Goal: Transaction & Acquisition: Download file/media

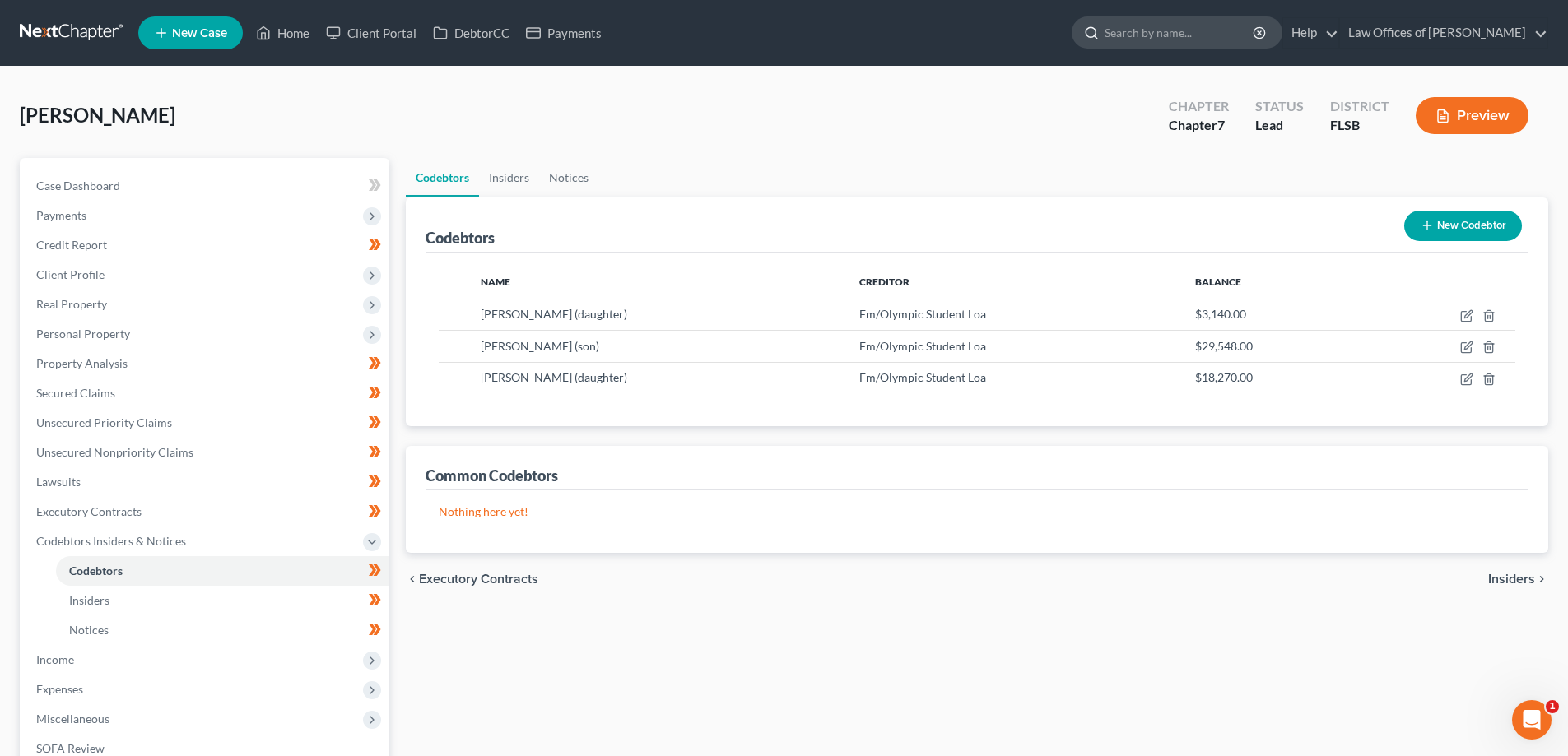
click at [1165, 37] on input "search" at bounding box center [1180, 33] width 151 height 31
click at [76, 34] on link at bounding box center [72, 33] width 105 height 30
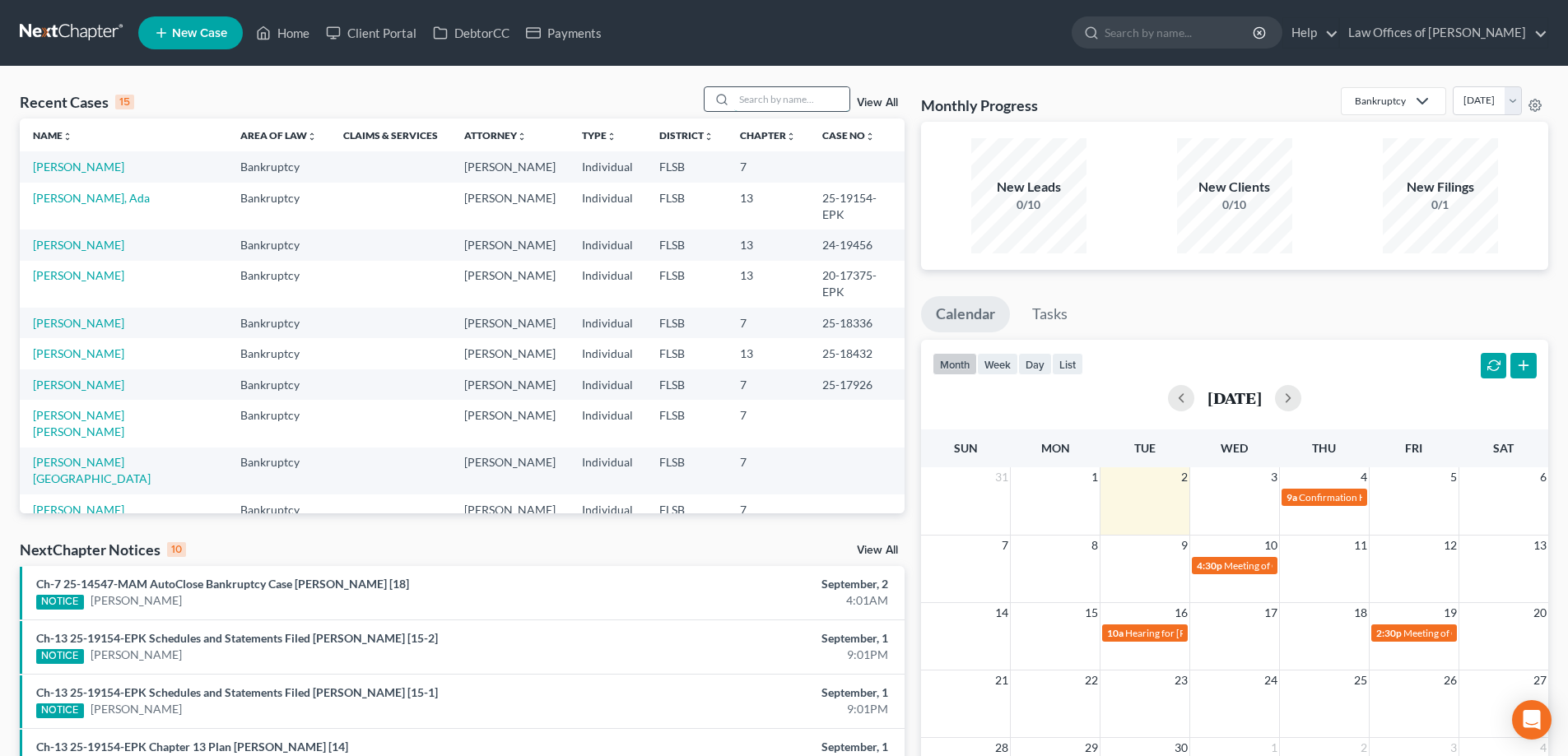
click at [777, 102] on input "search" at bounding box center [791, 100] width 115 height 24
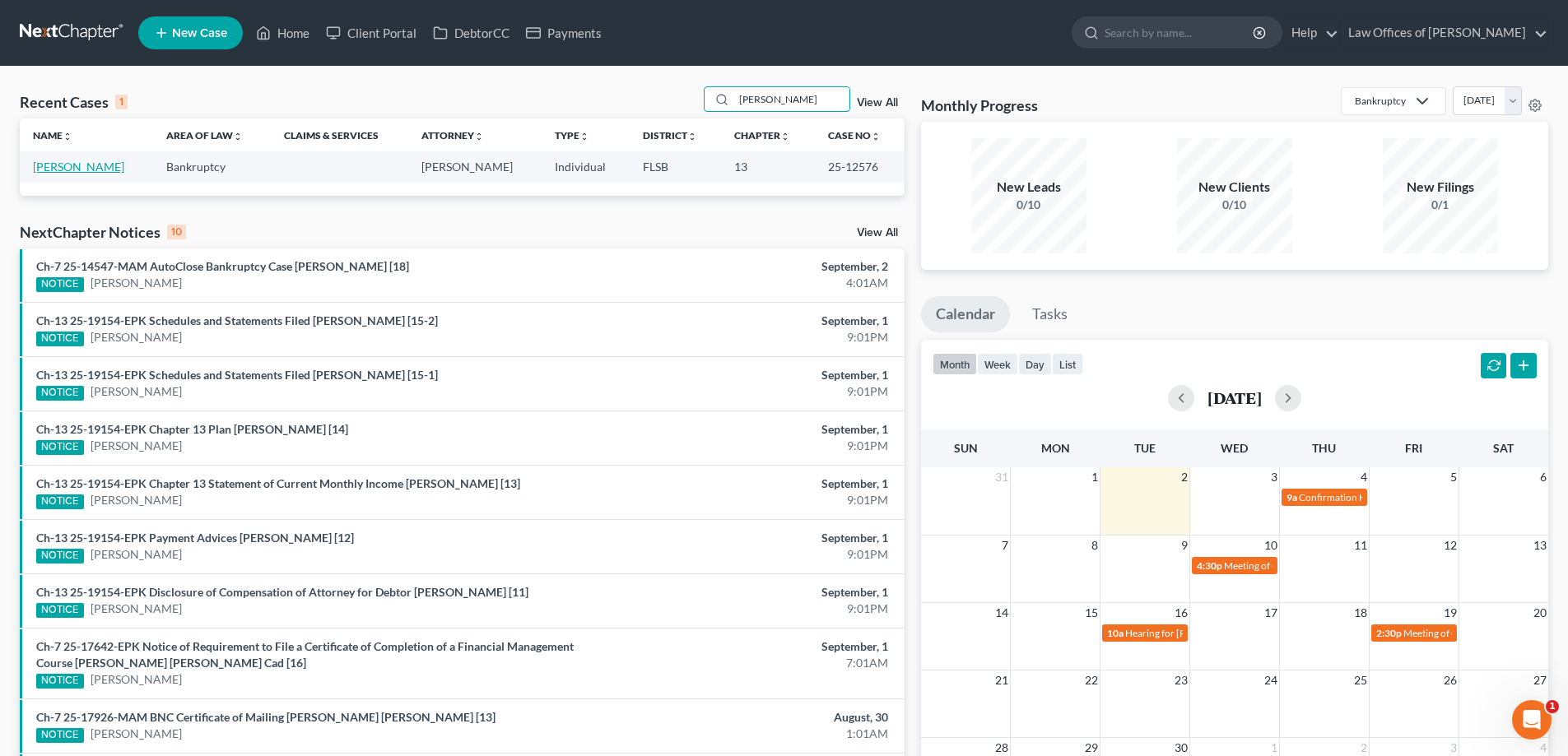
type input "[PERSON_NAME]"
click at [88, 168] on link "[PERSON_NAME]" at bounding box center [78, 166] width 91 height 14
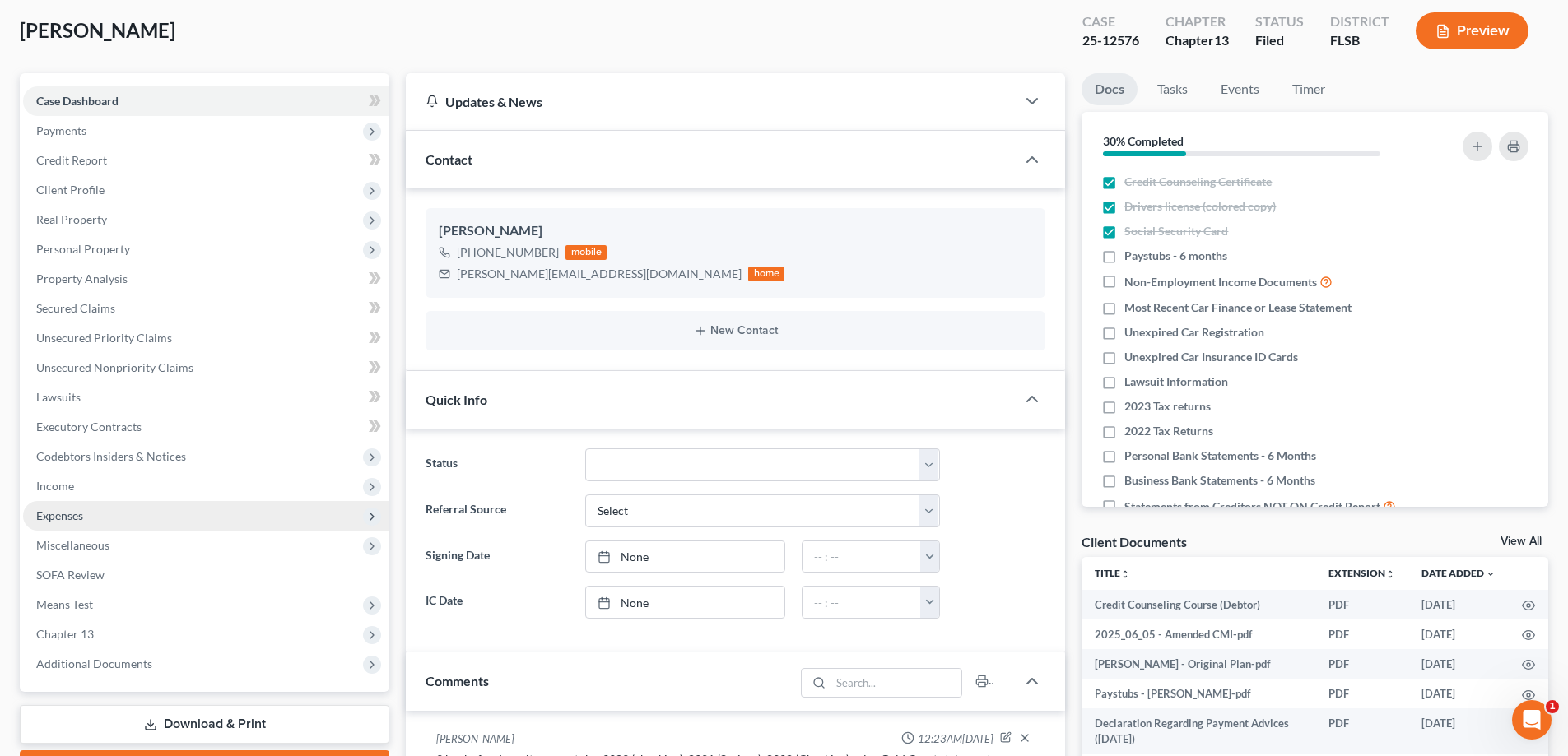
scroll to position [82, 0]
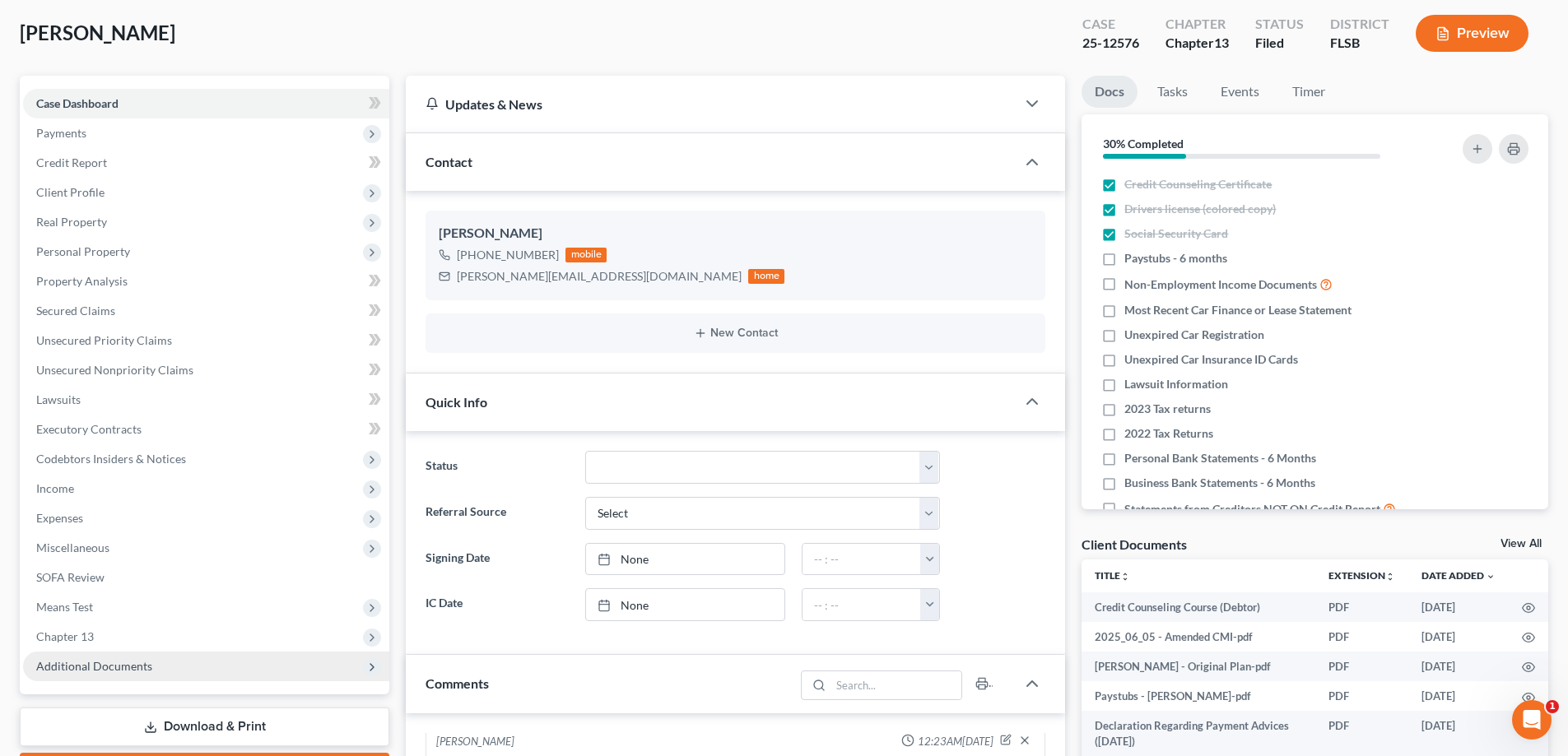
click at [110, 662] on span "Additional Documents" at bounding box center [94, 666] width 116 height 14
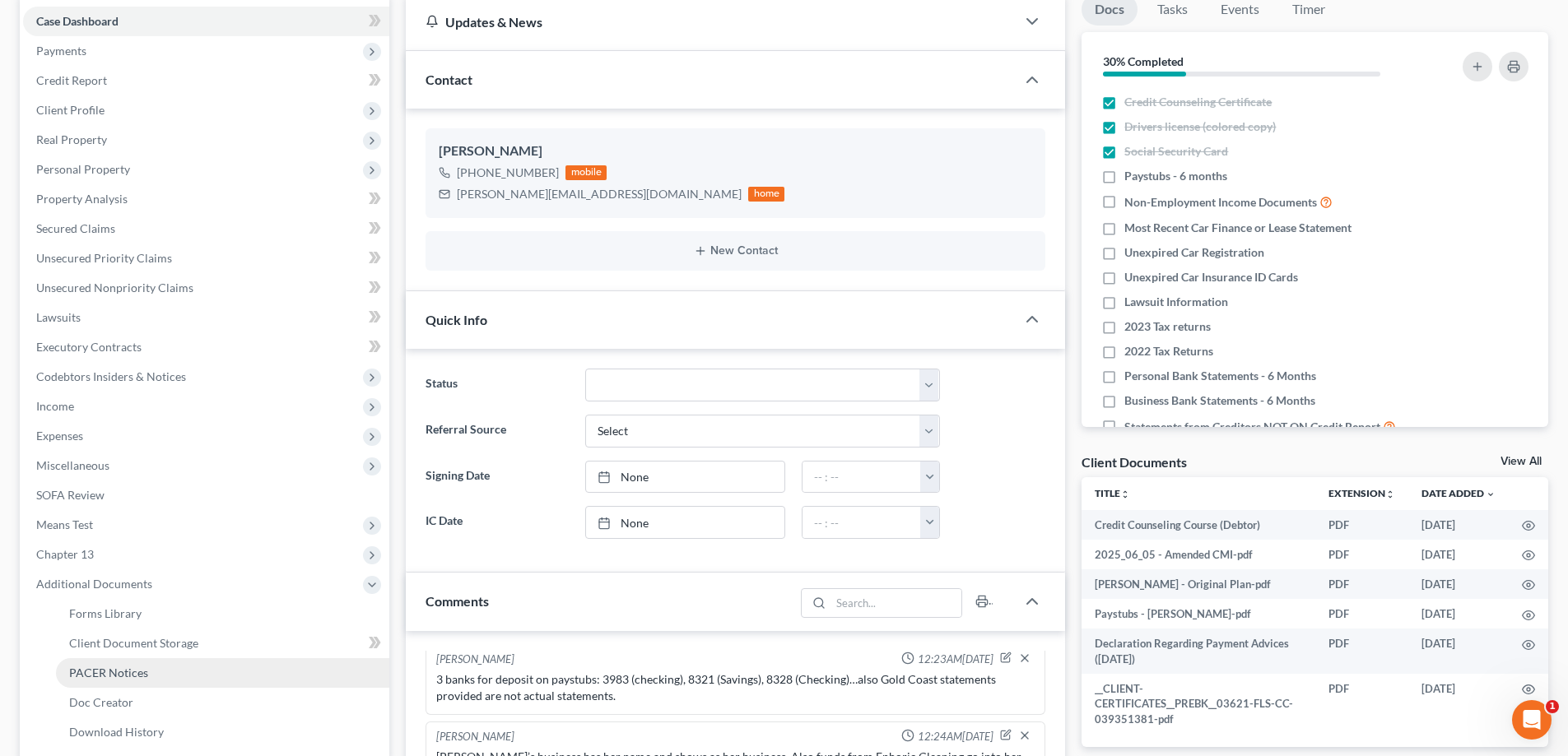
click at [115, 678] on span "PACER Notices" at bounding box center [108, 672] width 79 height 14
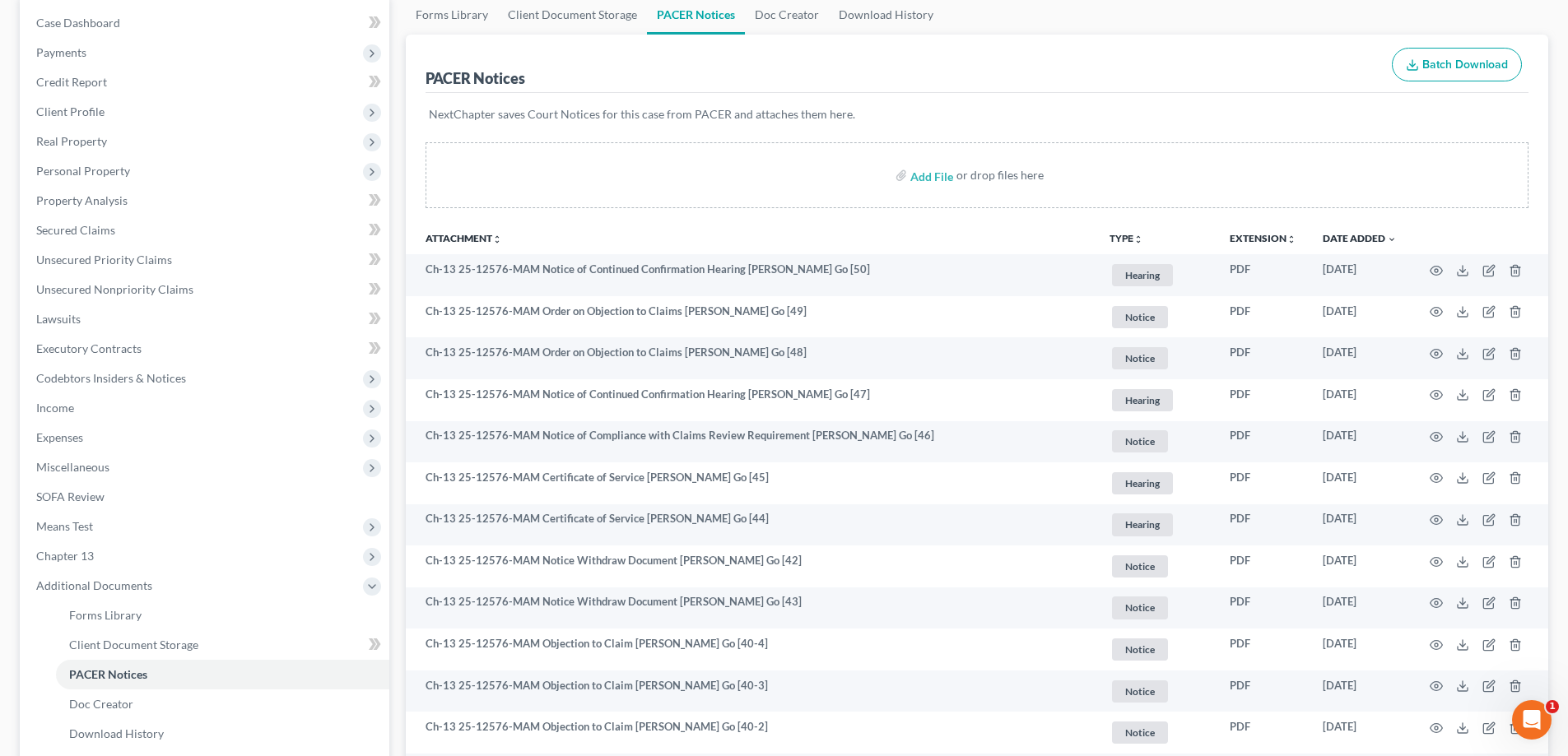
scroll to position [165, 0]
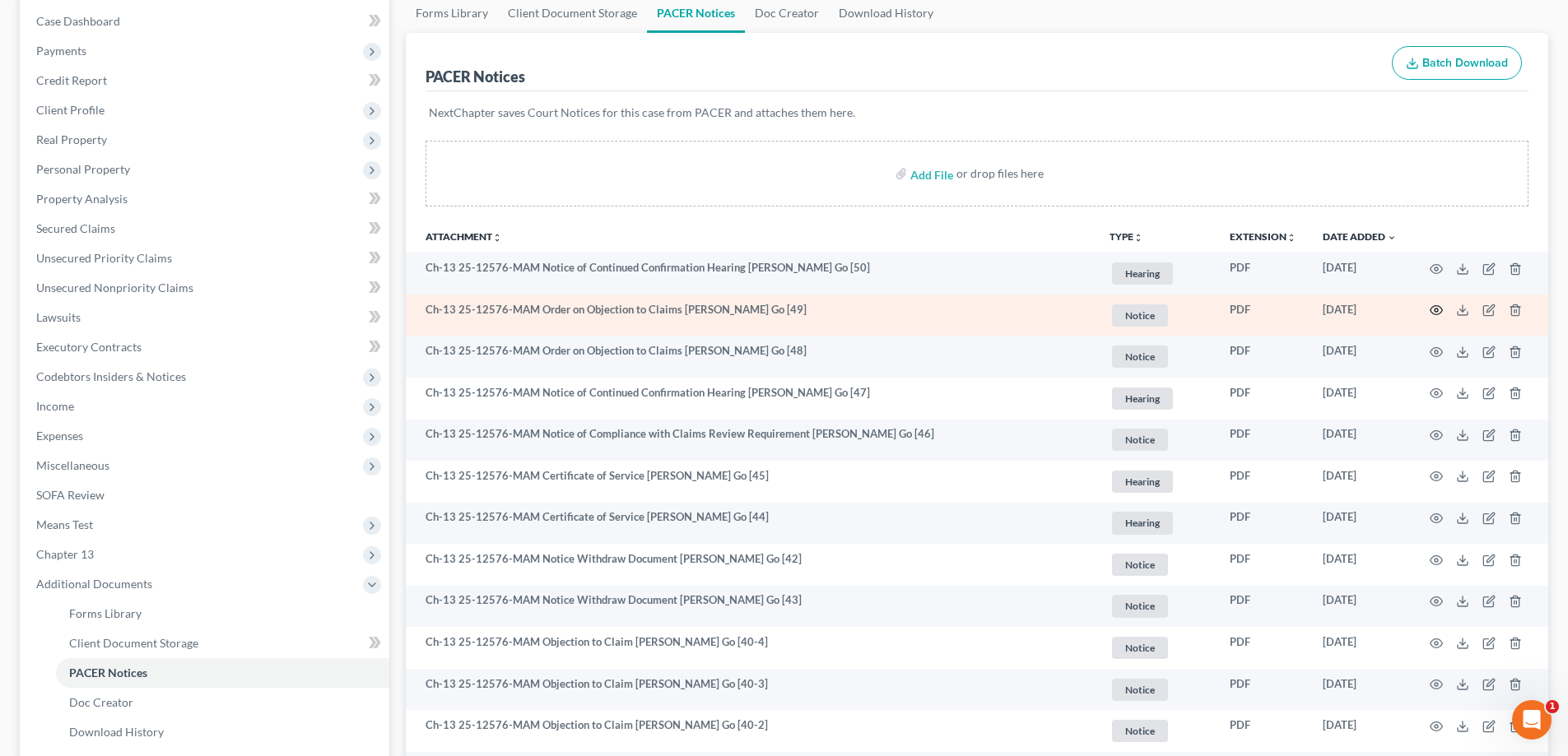
click at [1432, 308] on icon "button" at bounding box center [1436, 311] width 12 height 9
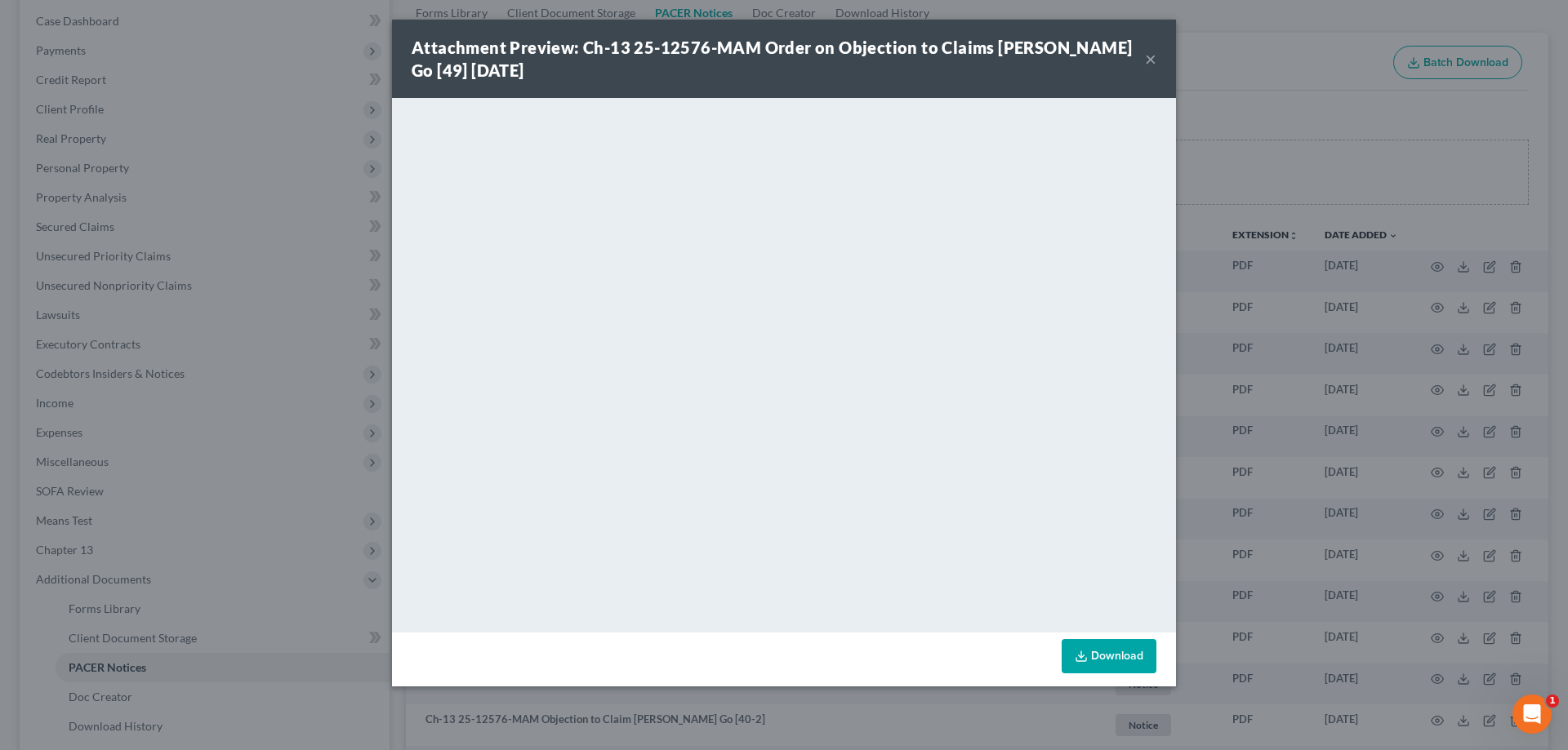
click at [1154, 52] on button "×" at bounding box center [1150, 58] width 11 height 19
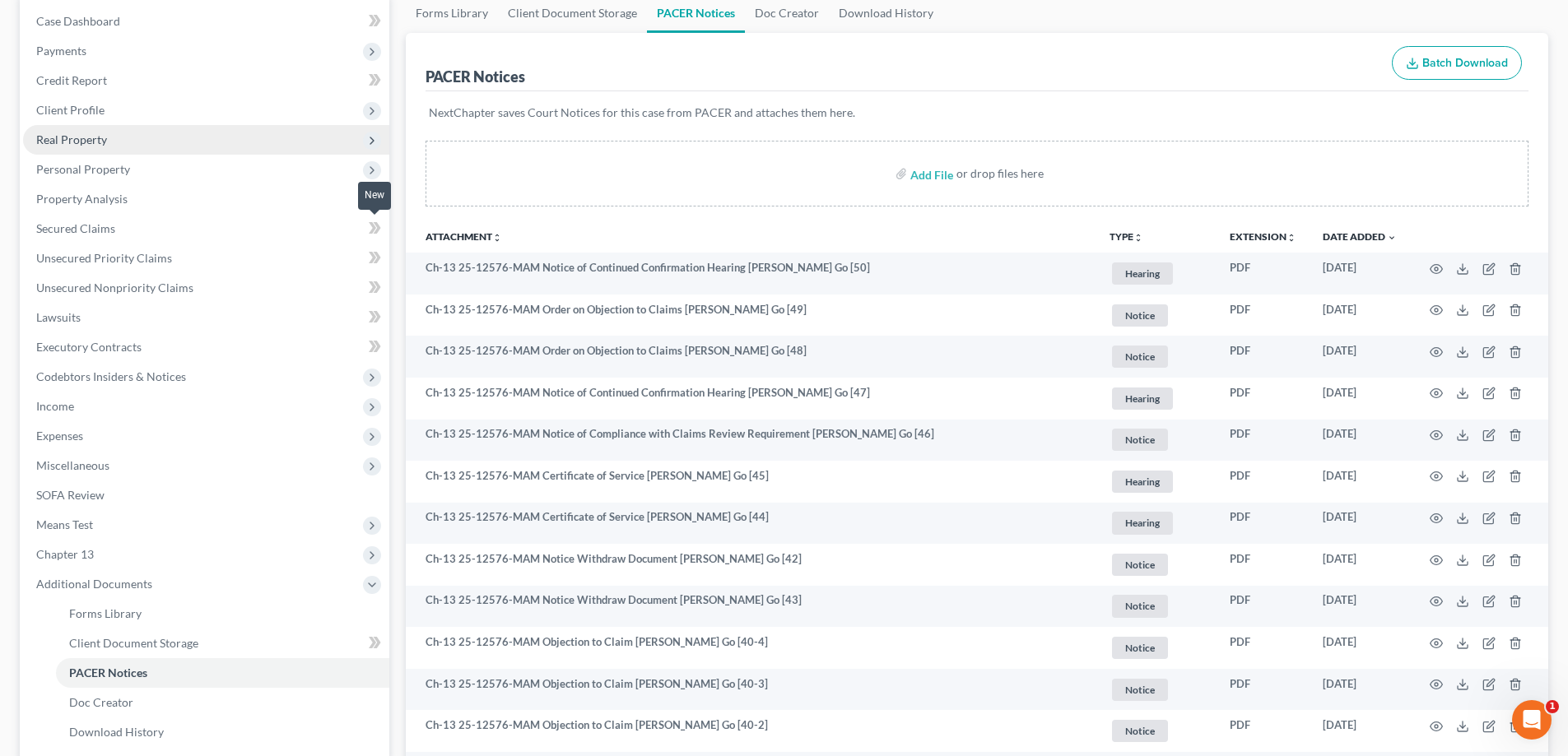
scroll to position [0, 0]
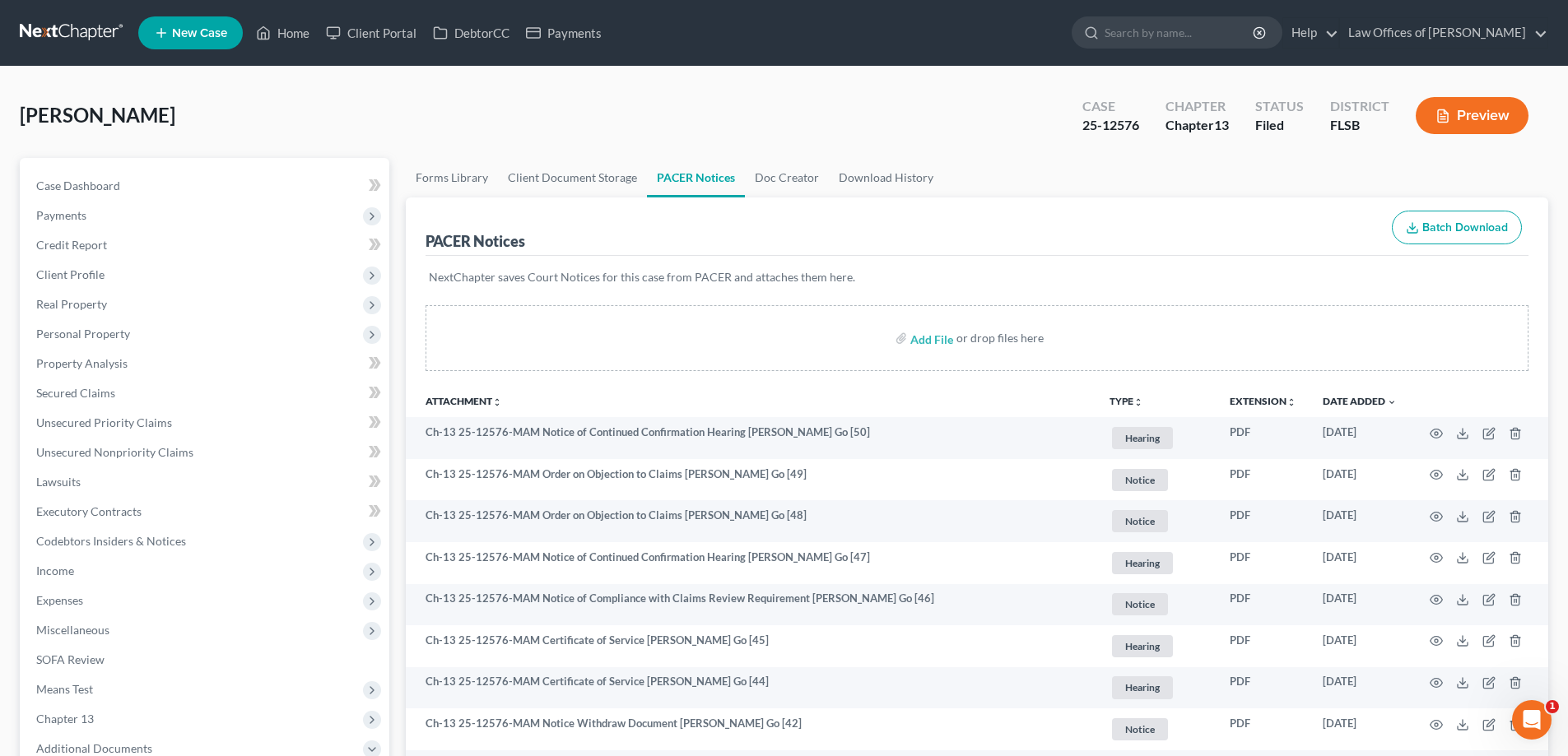
click at [74, 33] on link at bounding box center [72, 33] width 105 height 30
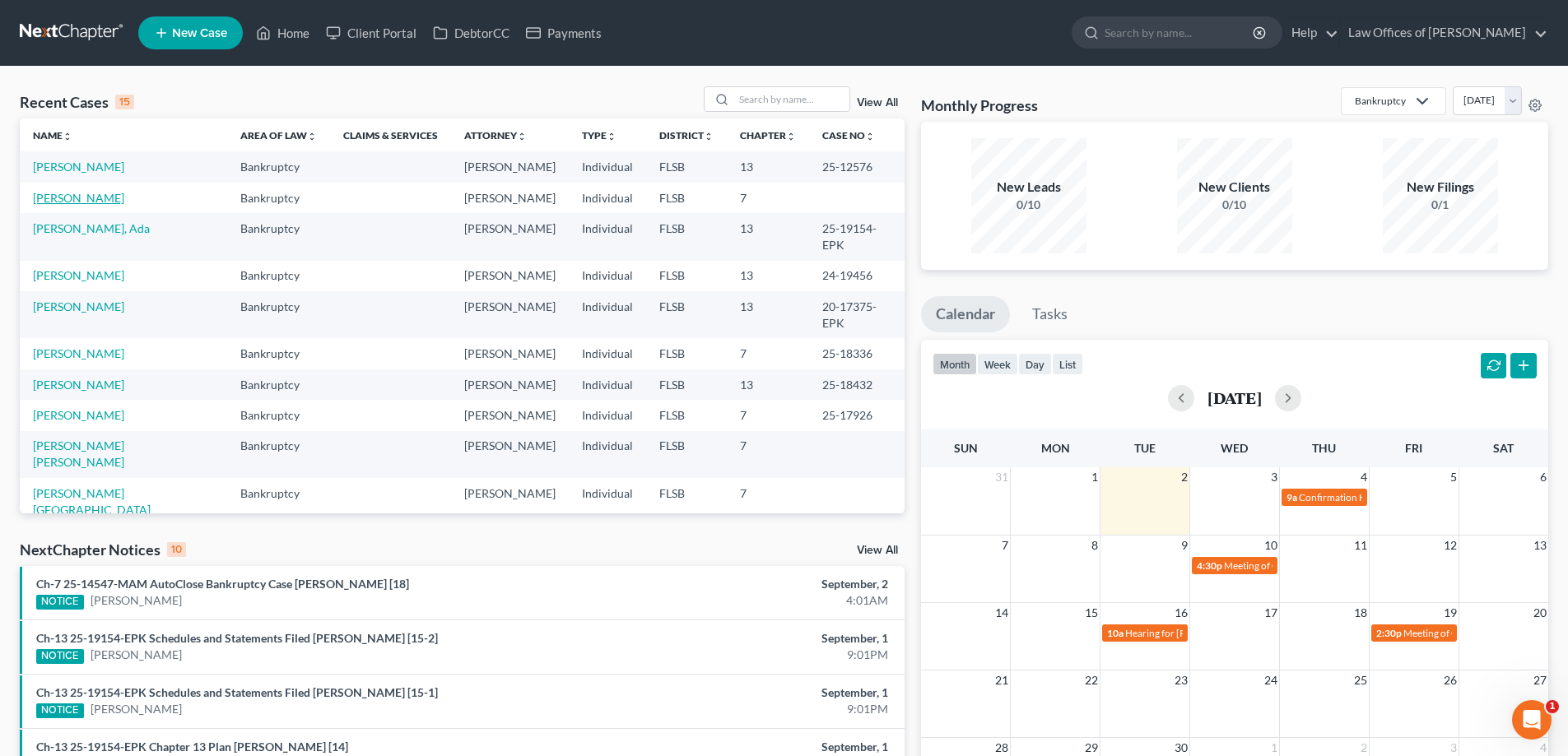
click at [81, 199] on link "[PERSON_NAME]" at bounding box center [78, 197] width 91 height 14
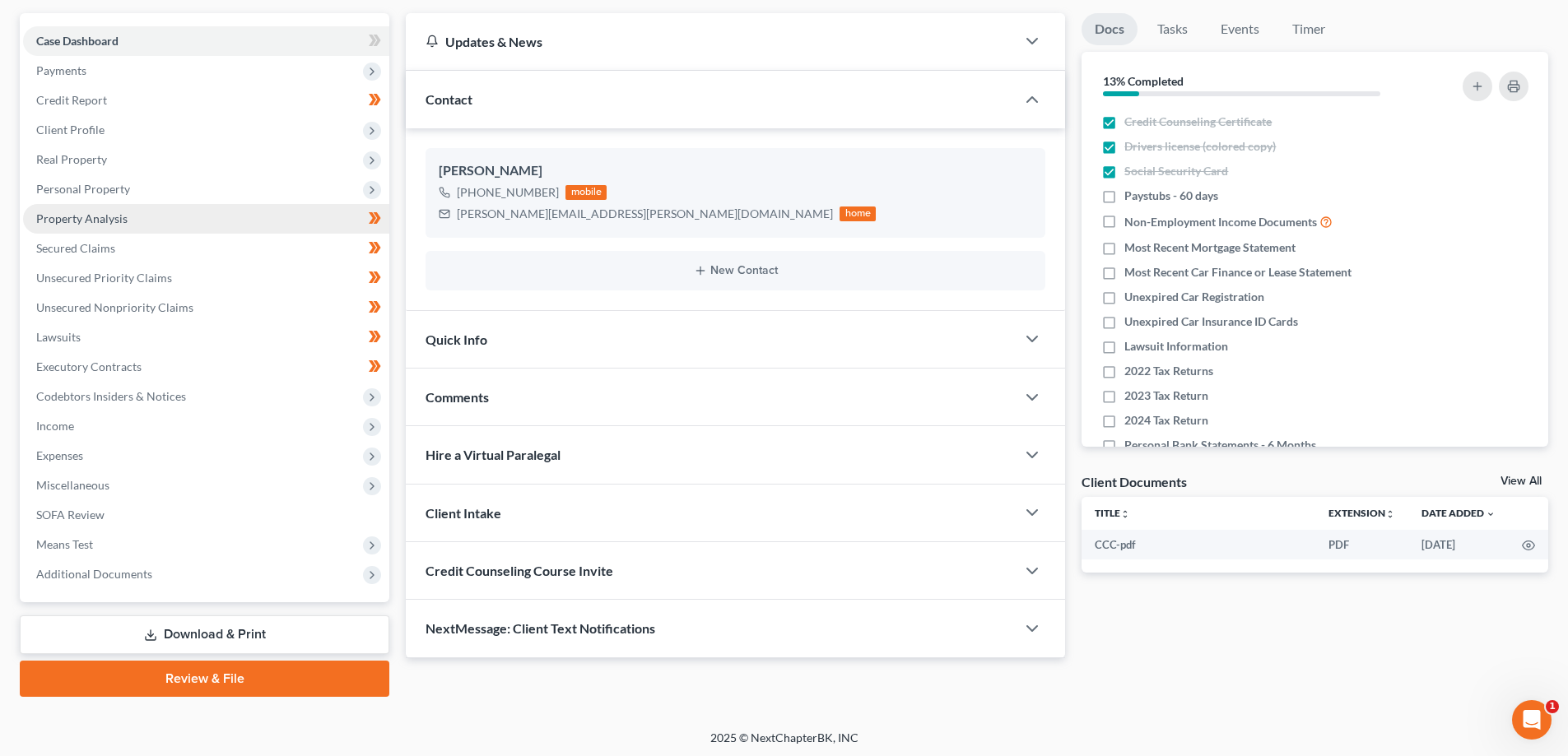
scroll to position [148, 0]
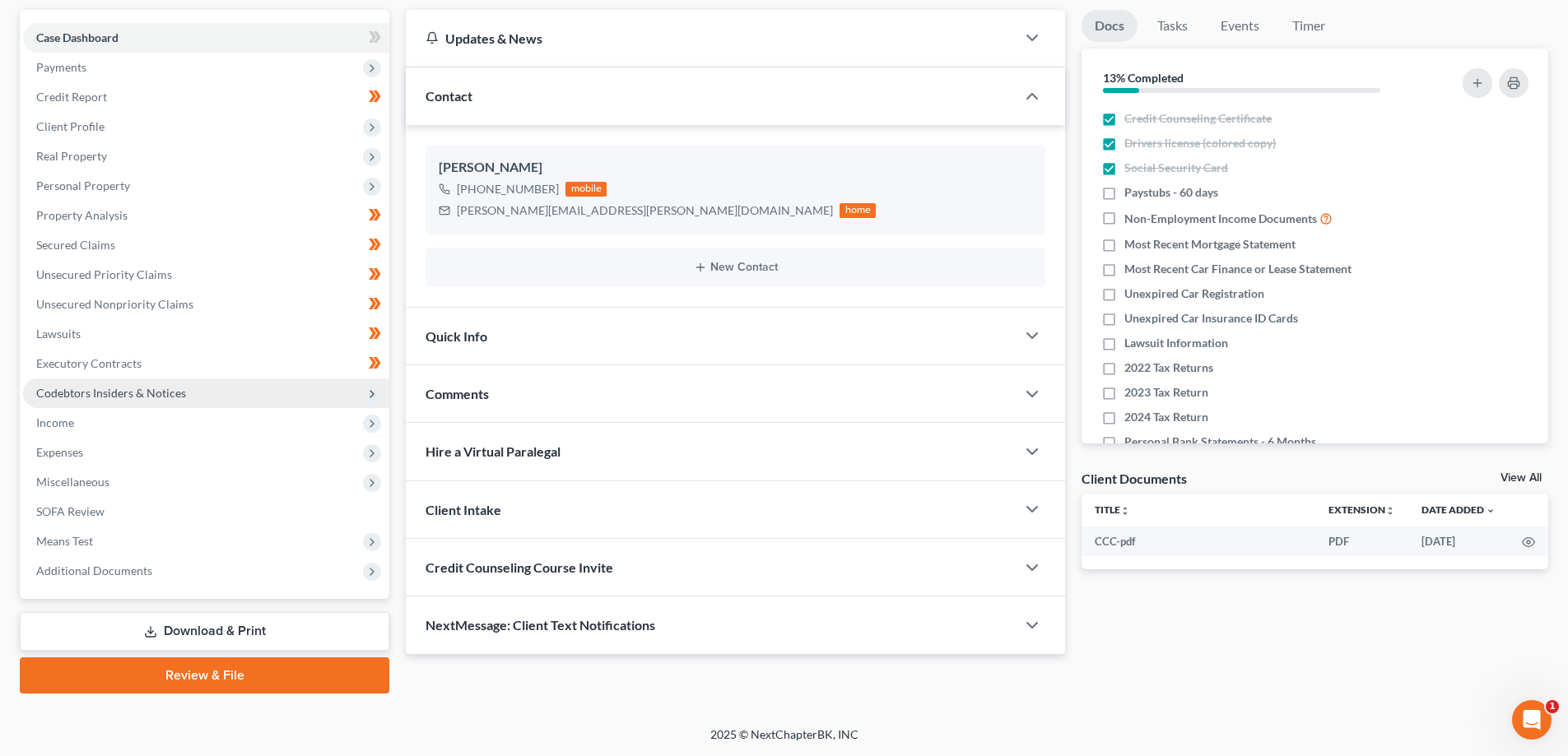
click at [138, 399] on span "Codebtors Insiders & Notices" at bounding box center [111, 392] width 150 height 14
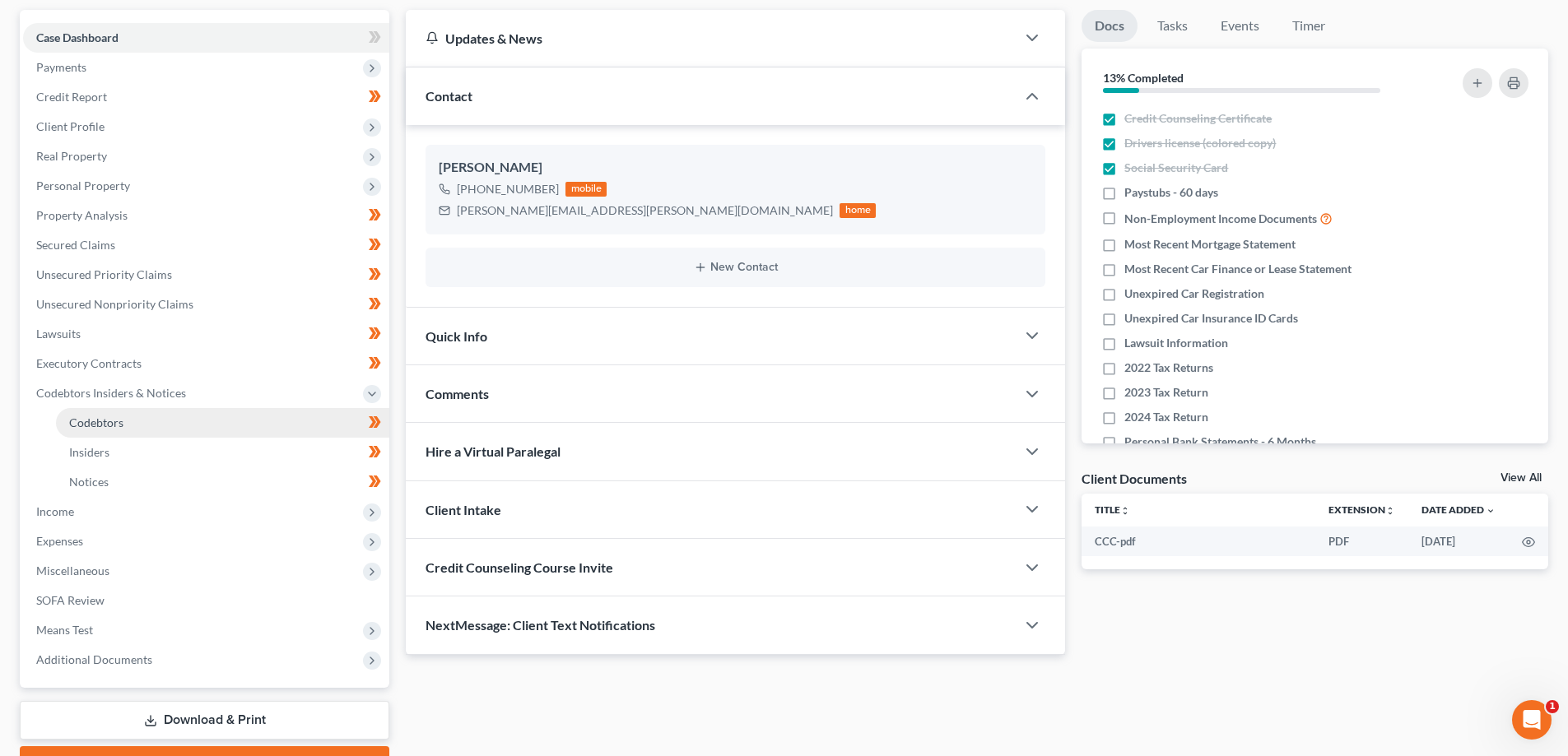
click at [142, 422] on link "Codebtors" at bounding box center [223, 423] width 333 height 30
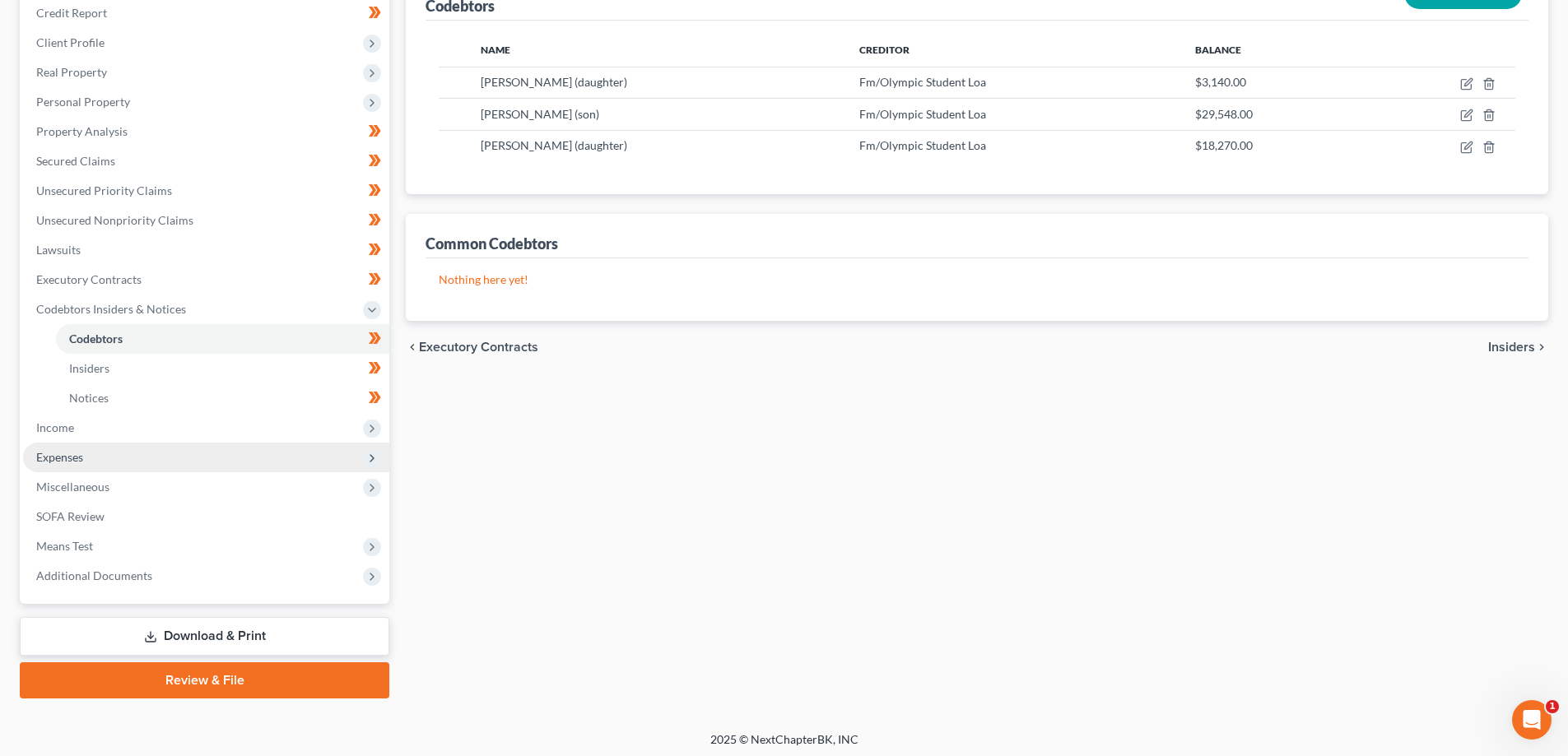
scroll to position [237, 0]
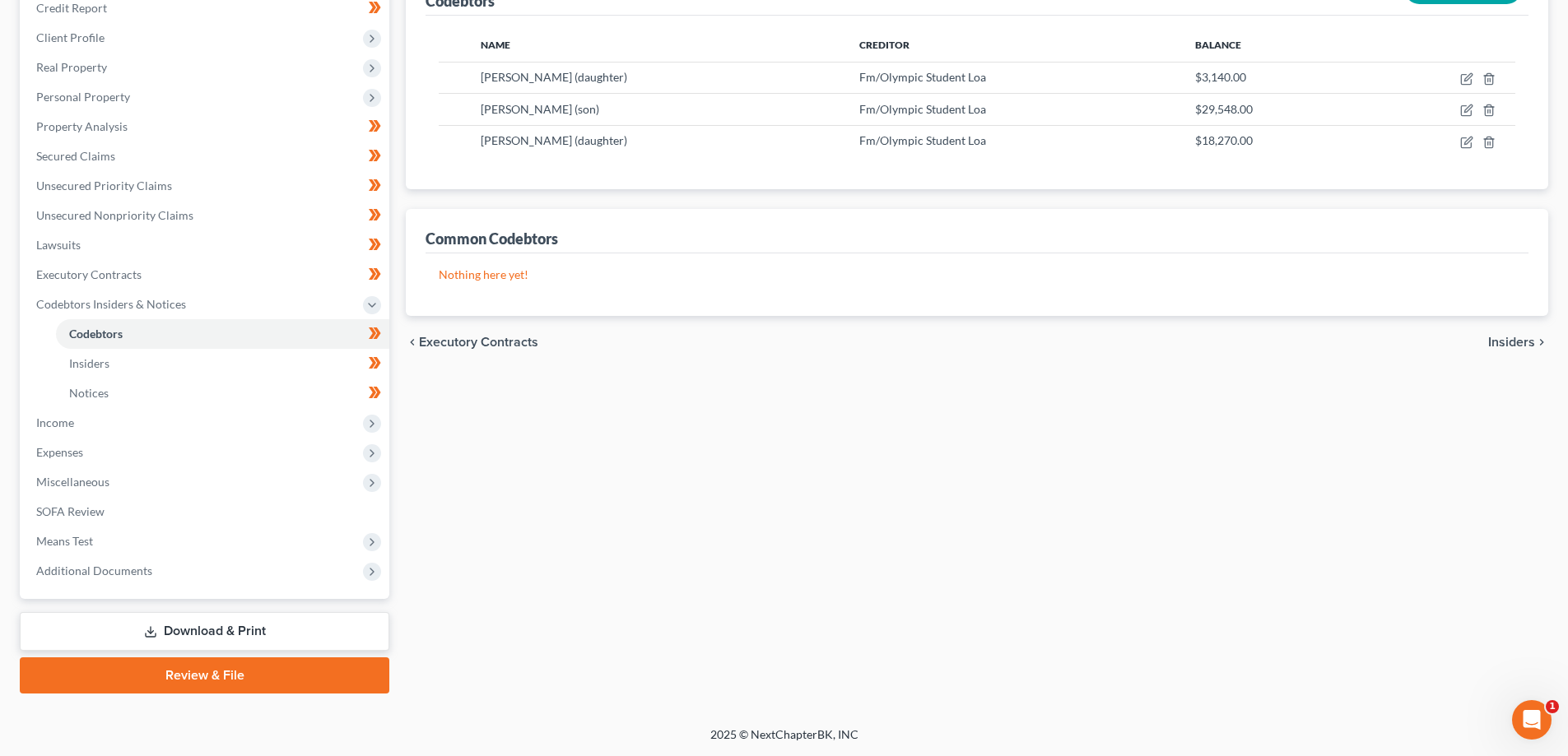
click at [241, 635] on link "Download & Print" at bounding box center [204, 632] width 370 height 39
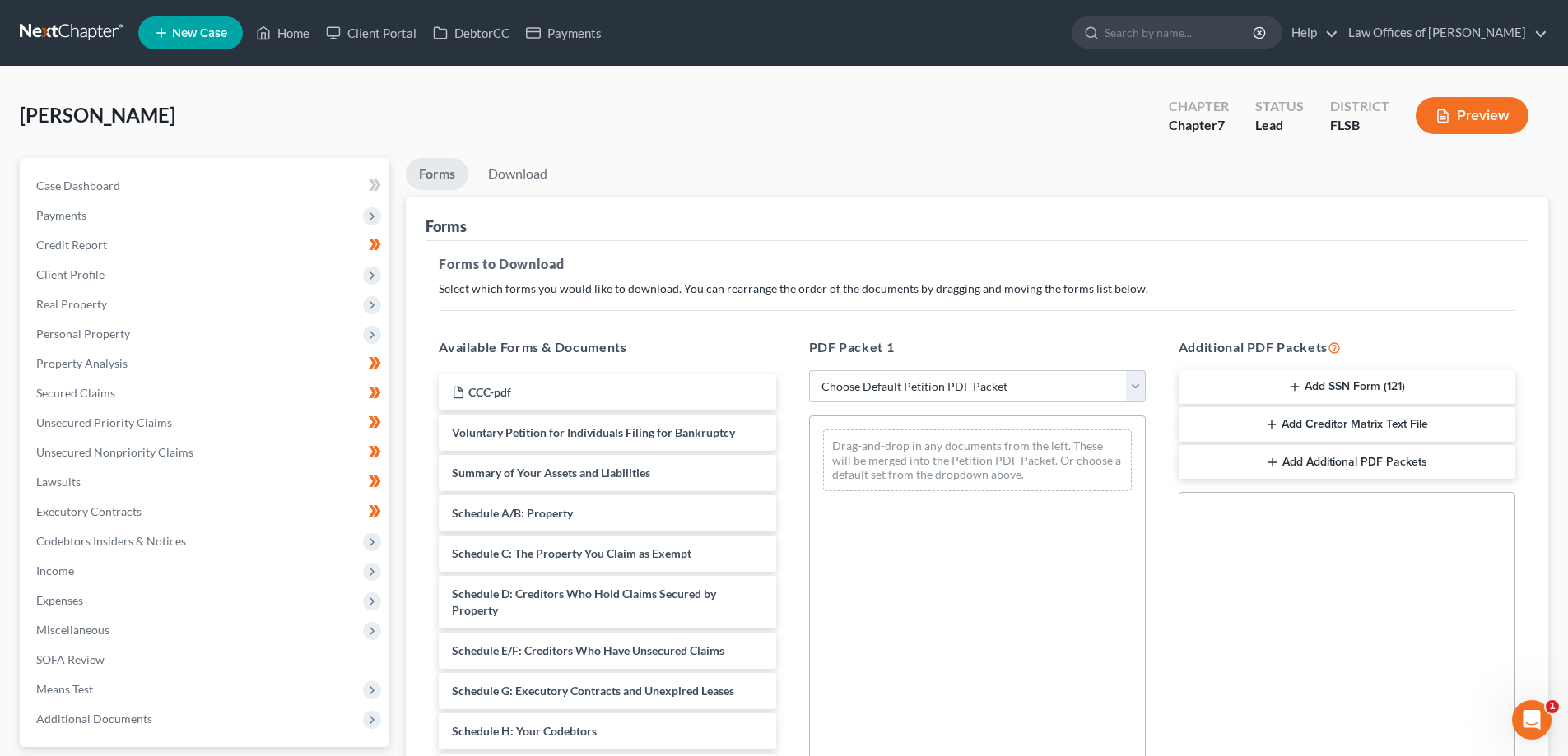
click at [1065, 393] on select "Choose Default Petition PDF Packet Complete Bankruptcy Petition (all forms and …" at bounding box center [977, 386] width 336 height 33
select select "0"
click at [809, 371] on select "Choose Default Petition PDF Packet Complete Bankruptcy Petition (all forms and …" at bounding box center [977, 386] width 336 height 33
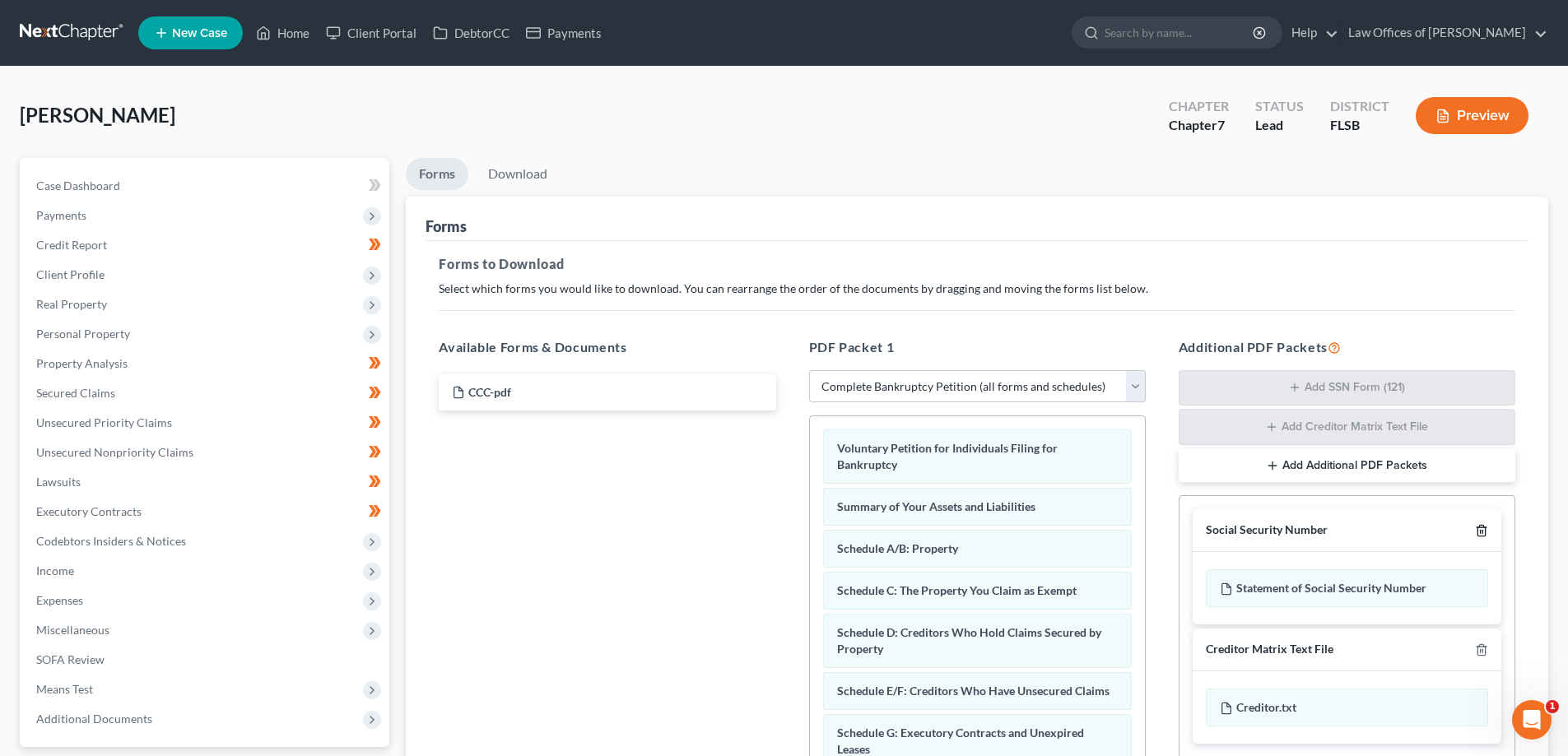
click at [1483, 527] on icon "button" at bounding box center [1480, 531] width 7 height 10
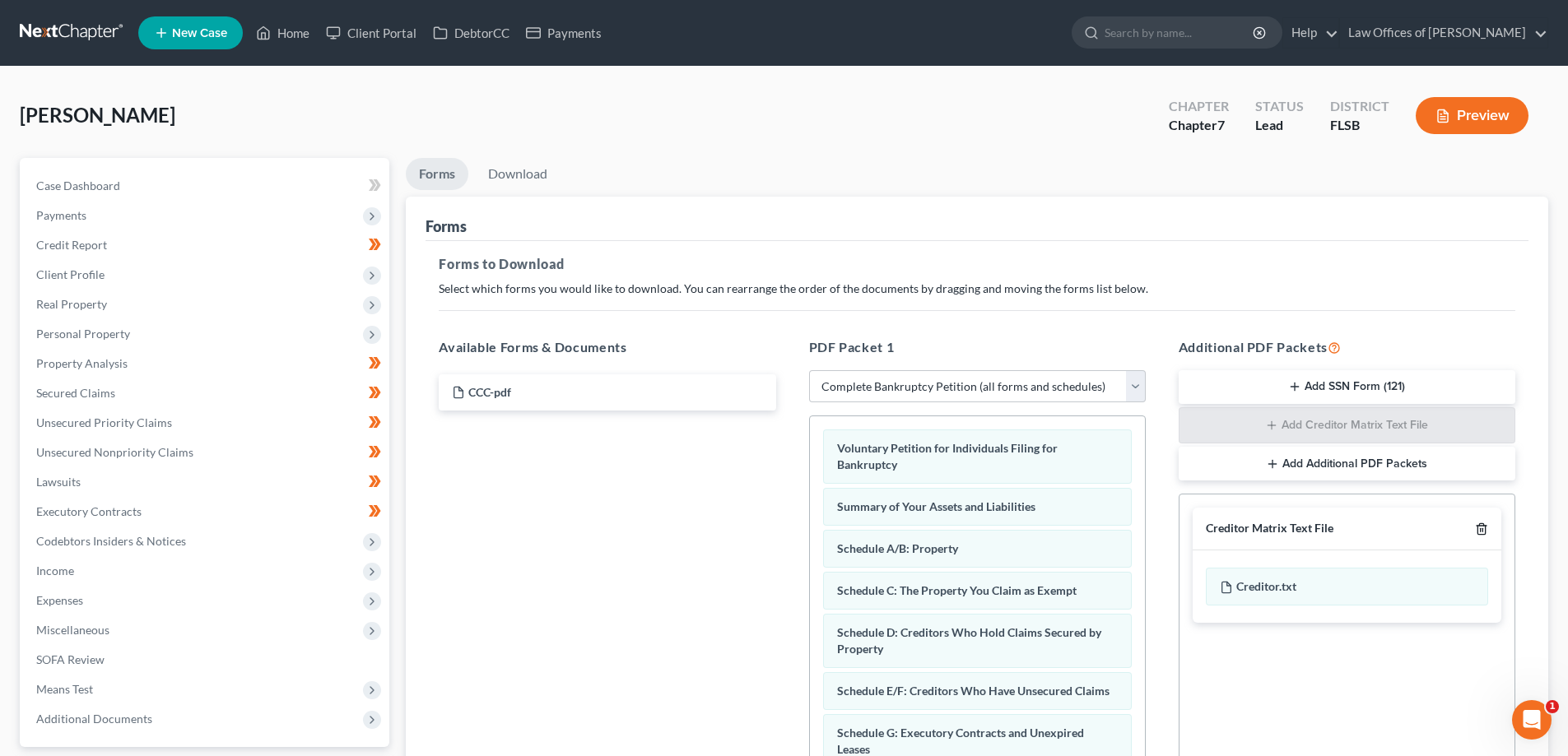
click at [1483, 528] on icon "button" at bounding box center [1481, 529] width 13 height 13
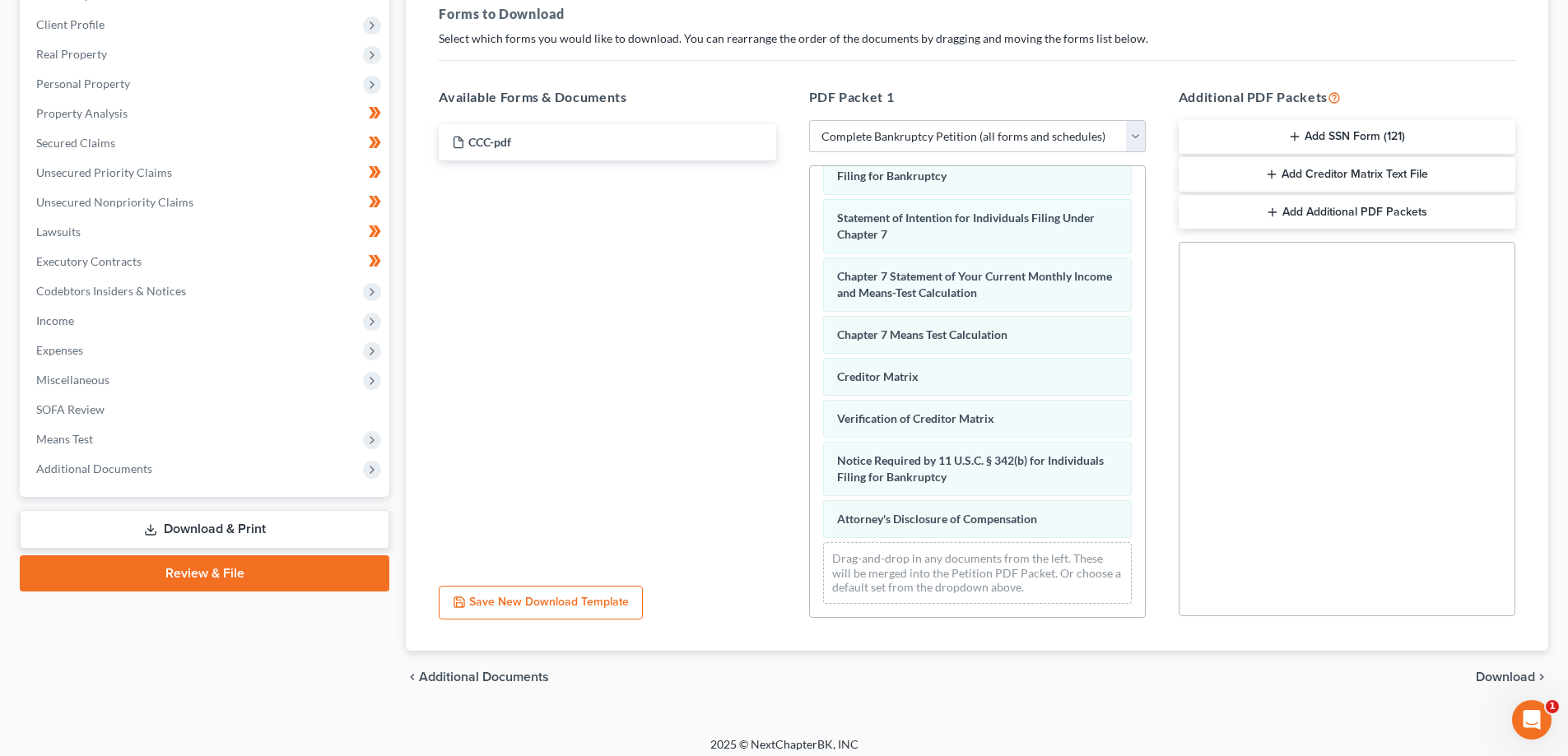
scroll to position [260, 0]
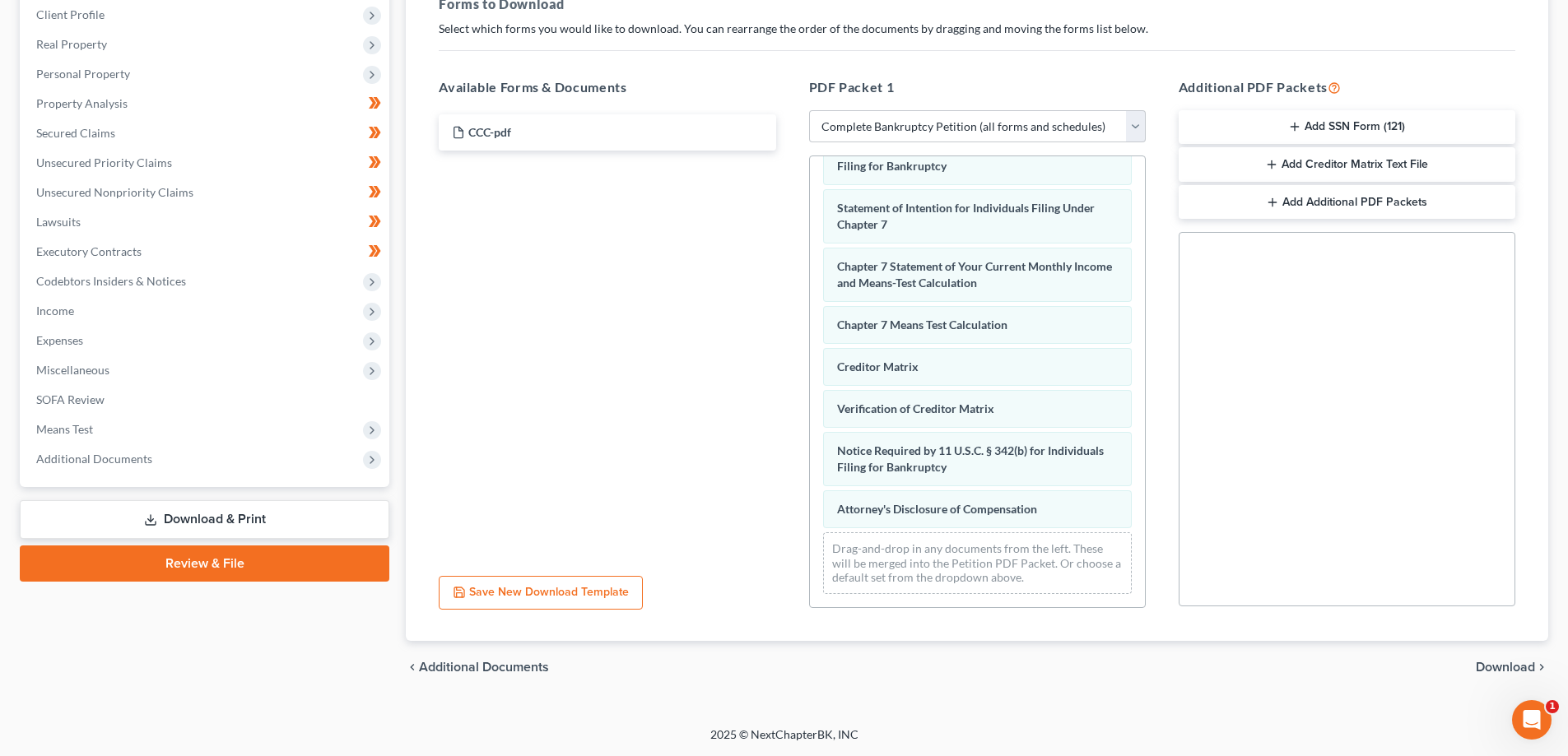
click at [1497, 662] on span "Download" at bounding box center [1506, 668] width 60 height 13
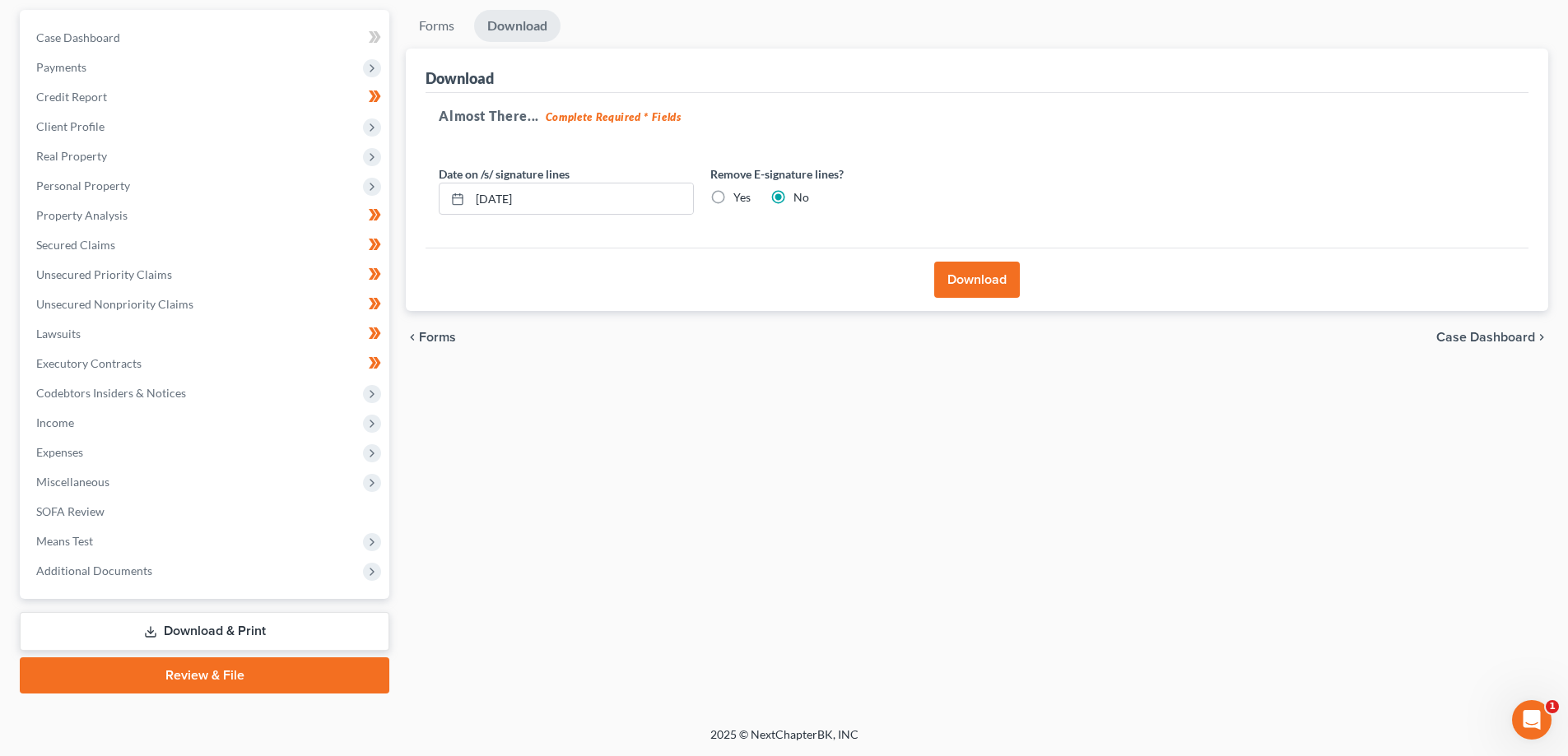
click at [977, 281] on button "Download" at bounding box center [977, 279] width 86 height 36
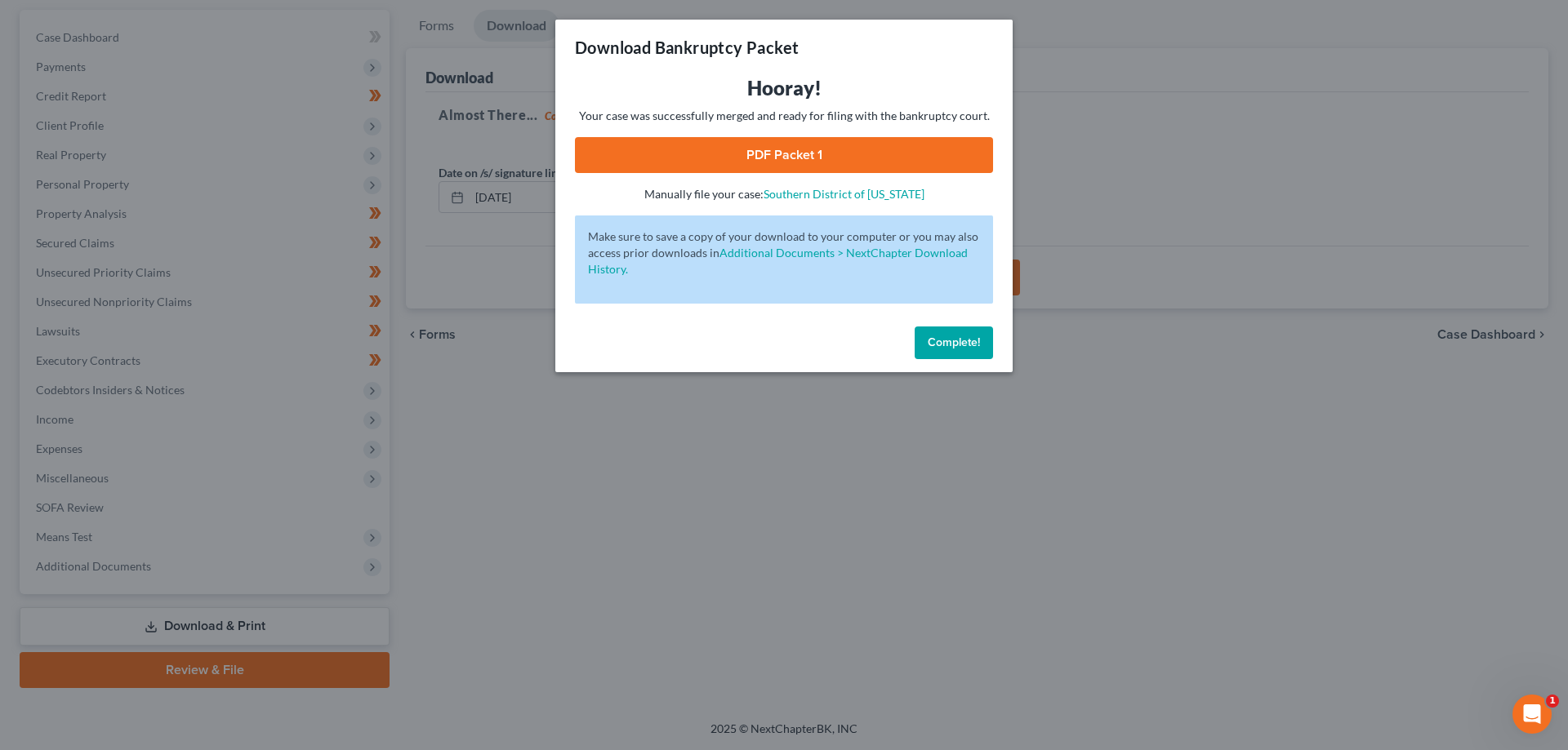
click at [793, 162] on link "PDF Packet 1" at bounding box center [784, 154] width 418 height 36
